Goal: Task Accomplishment & Management: Manage account settings

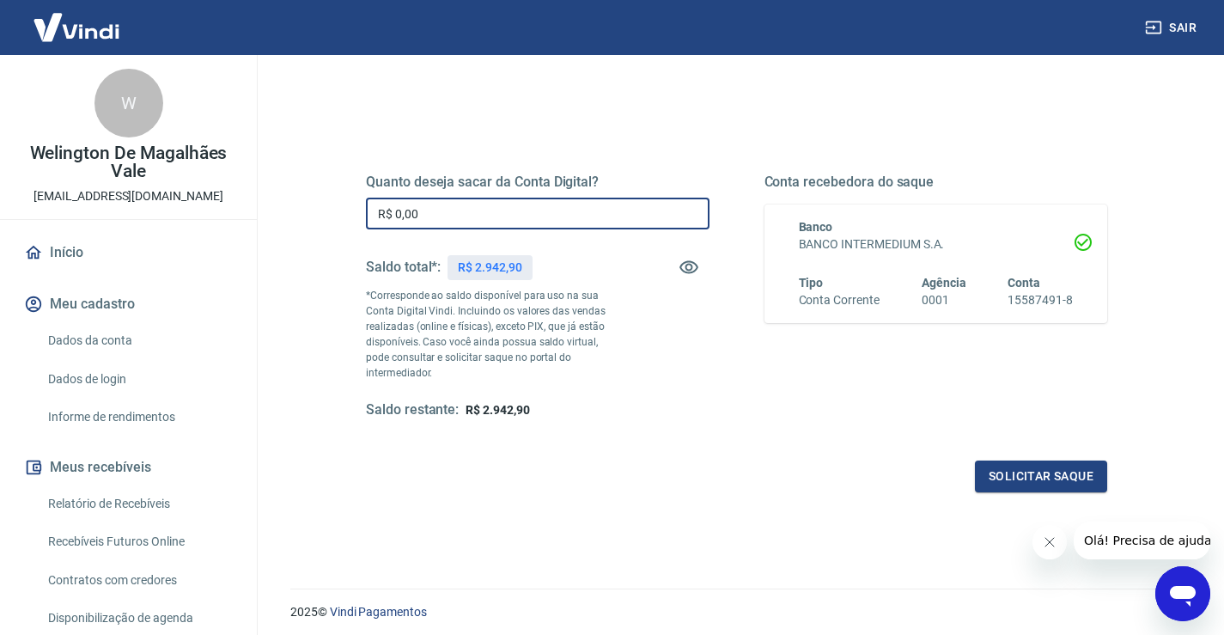
click at [435, 214] on input "R$ 0,00" at bounding box center [538, 214] width 344 height 32
click at [412, 208] on input "R$ 2.940,00" at bounding box center [538, 214] width 344 height 32
type input "R$ 2.900,00"
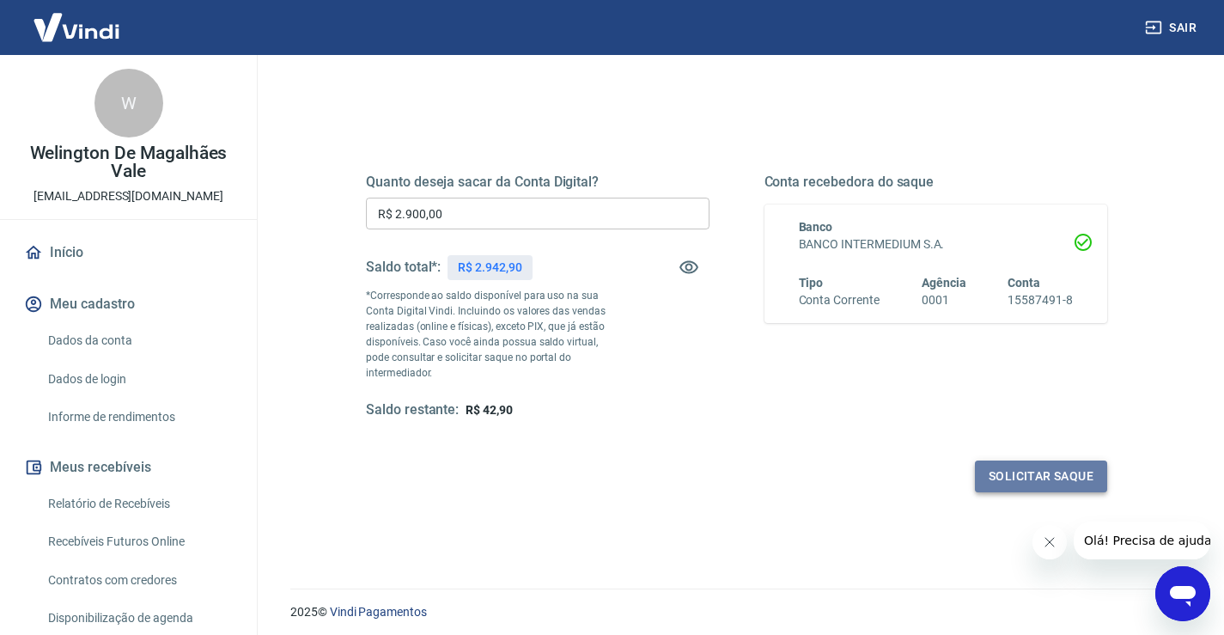
click at [1073, 463] on button "Solicitar saque" at bounding box center [1041, 476] width 132 height 32
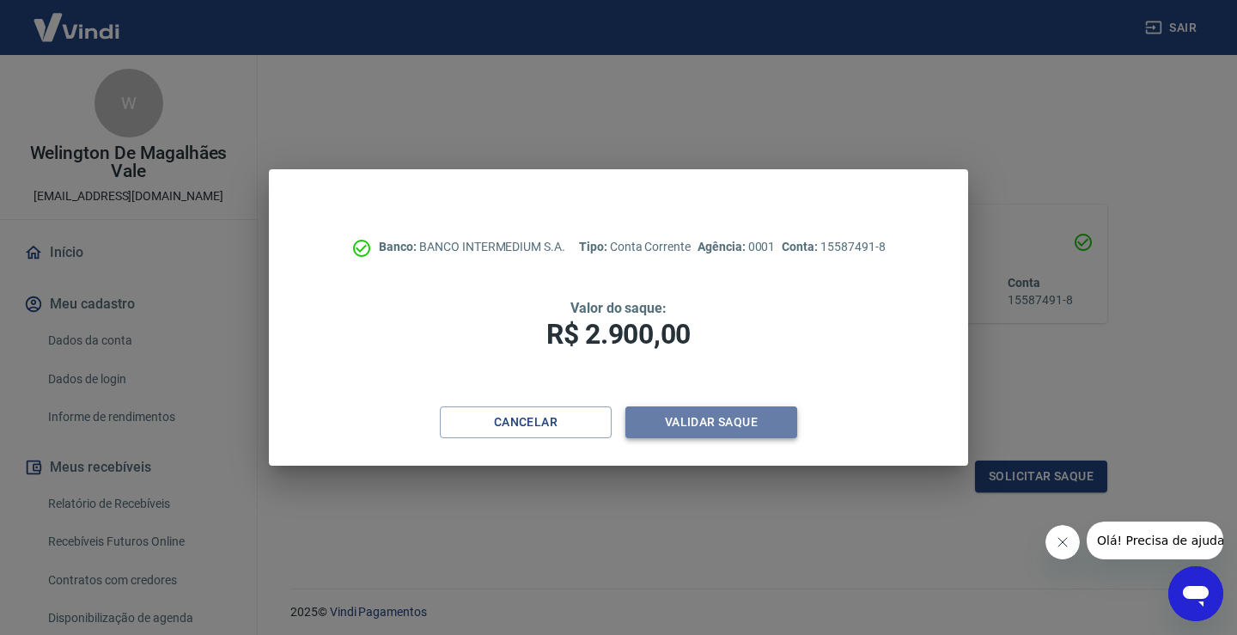
click at [724, 425] on button "Validar saque" at bounding box center [711, 422] width 172 height 32
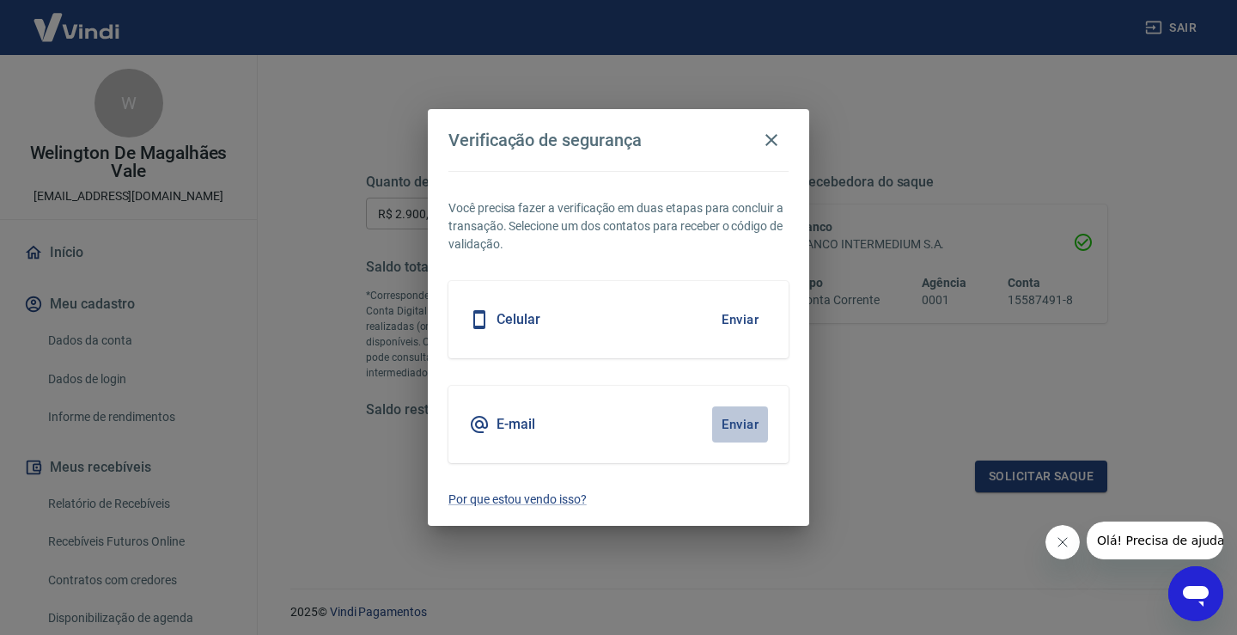
click at [726, 417] on button "Enviar" at bounding box center [740, 424] width 56 height 36
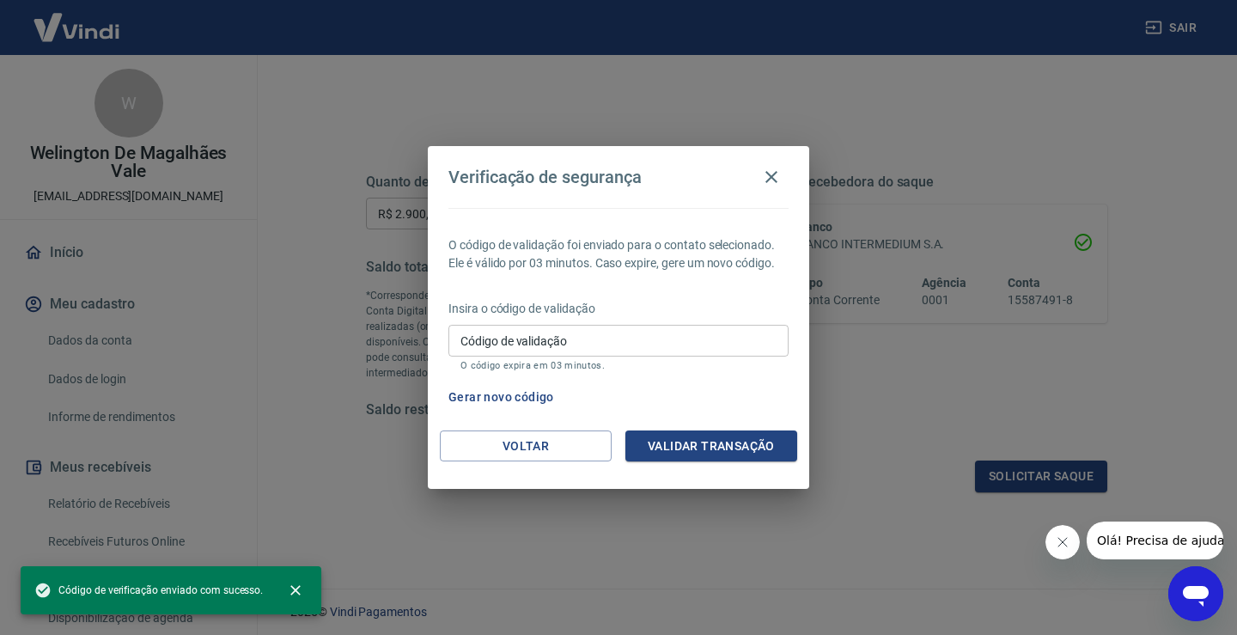
click at [588, 333] on input "Código de validação" at bounding box center [618, 341] width 340 height 32
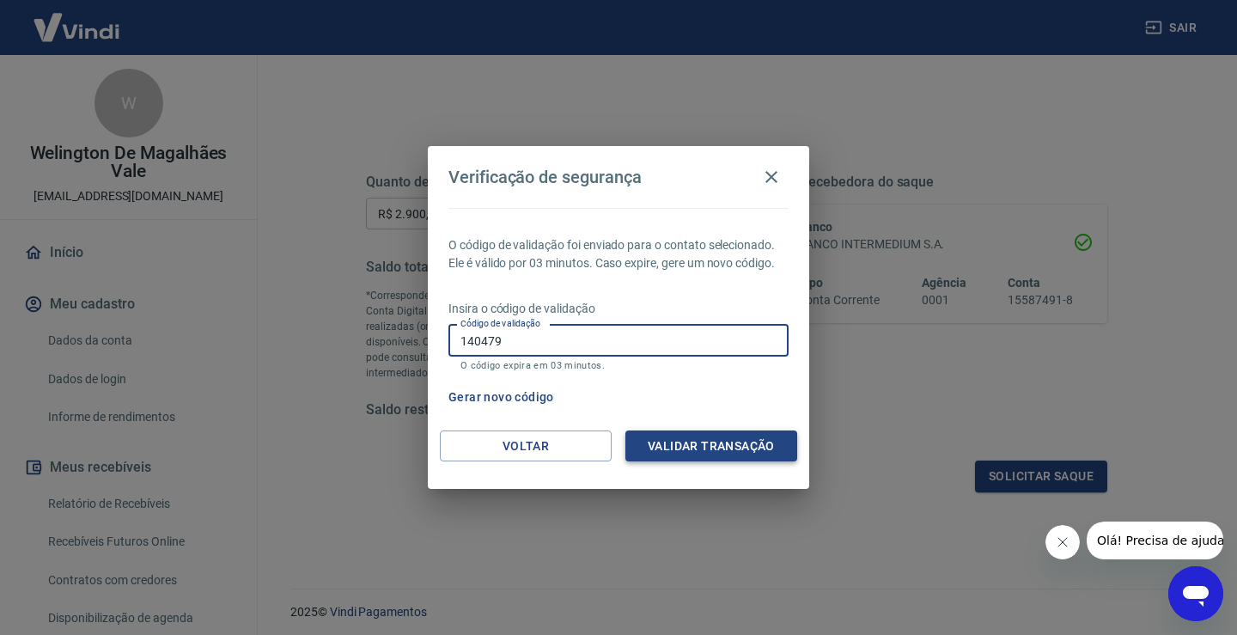
type input "140479"
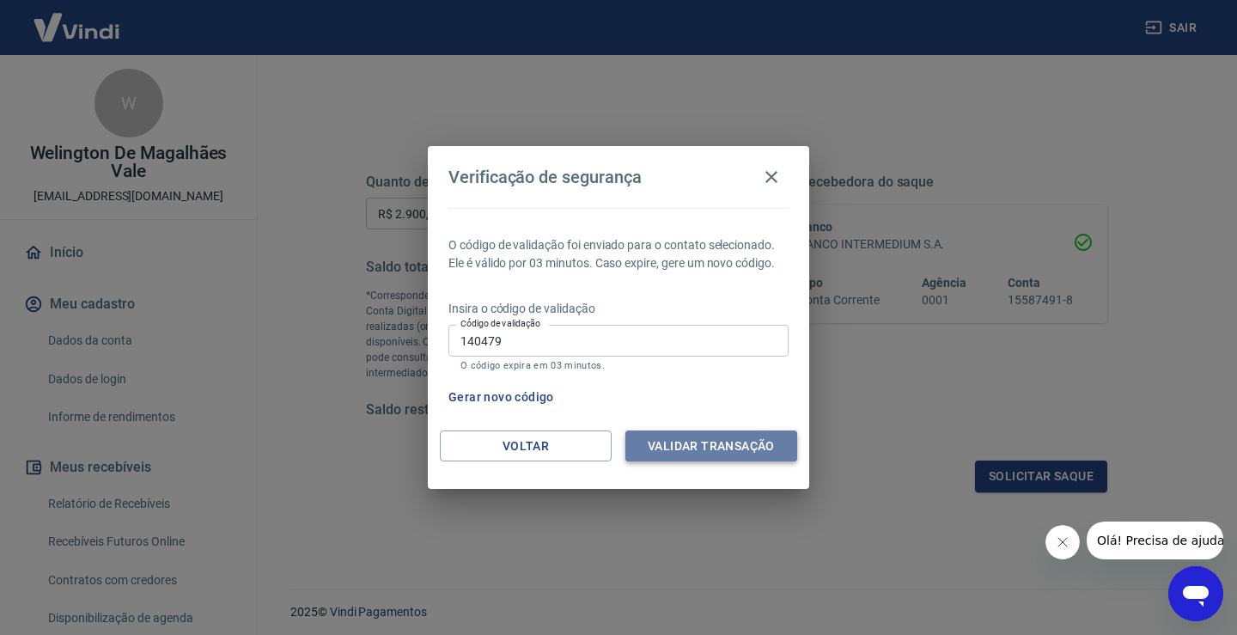
click at [745, 441] on button "Validar transação" at bounding box center [711, 446] width 172 height 32
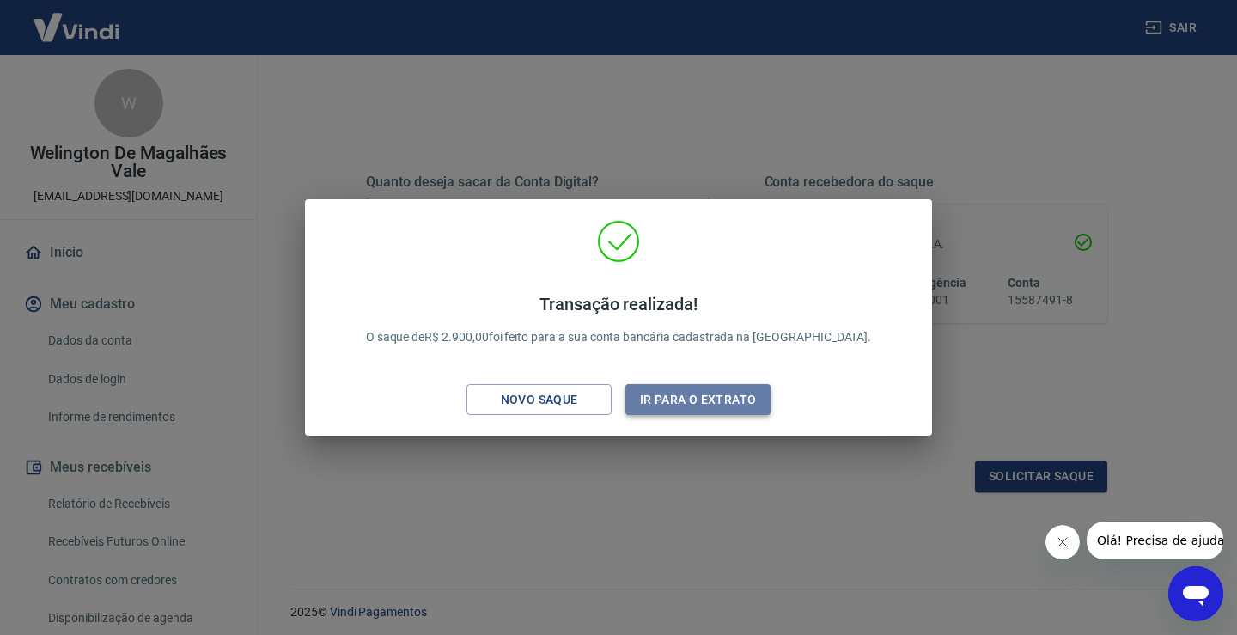
click at [702, 394] on button "Ir para o extrato" at bounding box center [697, 400] width 145 height 32
